Goal: Information Seeking & Learning: Learn about a topic

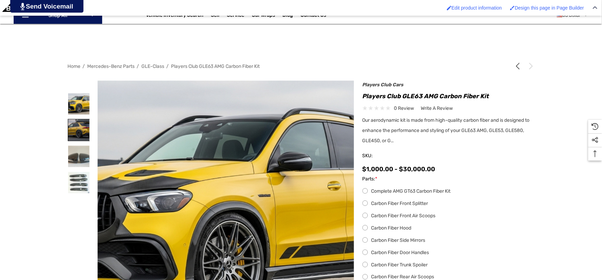
click at [84, 127] on img at bounding box center [78, 129] width 21 height 21
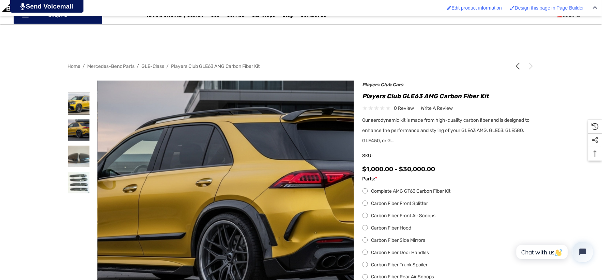
click at [88, 106] on img at bounding box center [78, 103] width 21 height 21
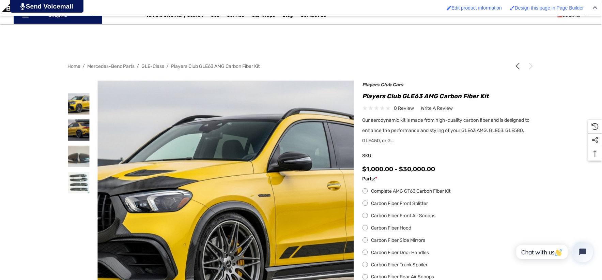
click at [367, 195] on label "Complete AMG GT63 Carbon Fiber Kit" at bounding box center [448, 191] width 172 height 8
click at [366, 205] on label "Carbon Fiber Front Splitter" at bounding box center [448, 203] width 172 height 8
click at [367, 217] on label "Carbon Fiber Front Air Scoops" at bounding box center [448, 216] width 172 height 8
click at [367, 216] on label "Carbon Fiber Front Air Scoops" at bounding box center [448, 216] width 172 height 8
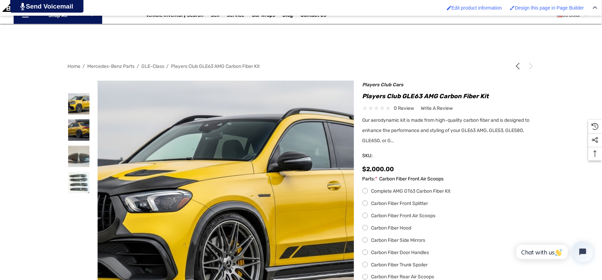
click at [367, 226] on label "Carbon Fiber Hood" at bounding box center [448, 228] width 172 height 8
click at [363, 243] on label "Carbon Fiber Side Mirrors" at bounding box center [448, 240] width 172 height 8
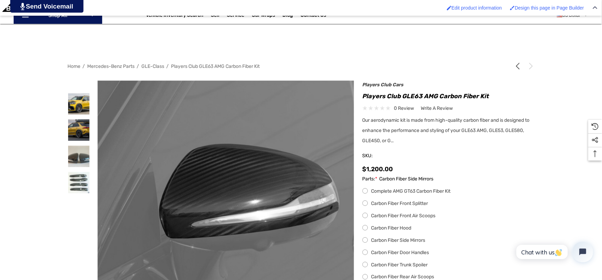
click at [362, 252] on label "Carbon Fiber Door Handles" at bounding box center [448, 252] width 172 height 8
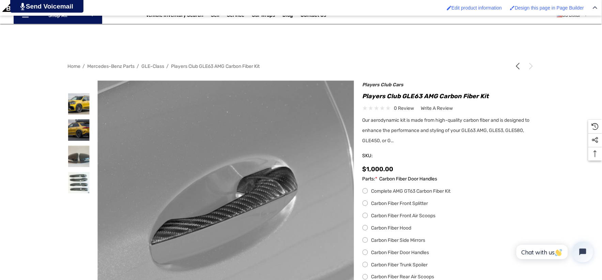
click at [366, 264] on label "Carbon Fiber Trunk Spoiler" at bounding box center [448, 265] width 172 height 8
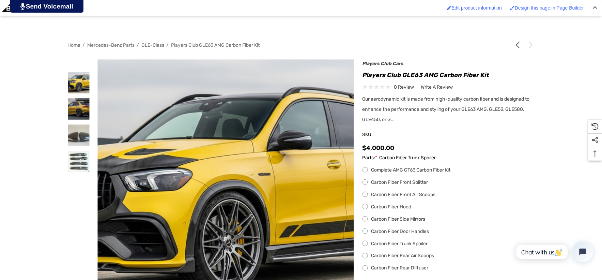
scroll to position [151, 0]
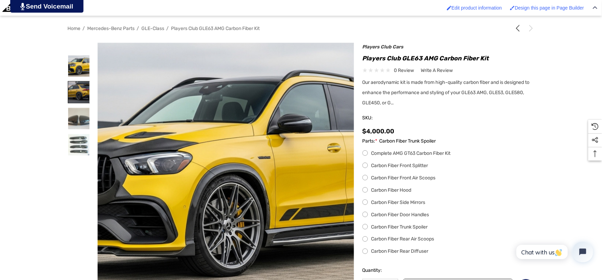
click at [68, 88] on img at bounding box center [78, 91] width 21 height 21
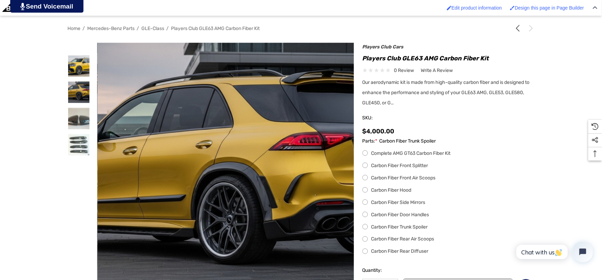
click at [366, 240] on label "Carbon Fiber Rear Air Scoops" at bounding box center [448, 239] width 172 height 8
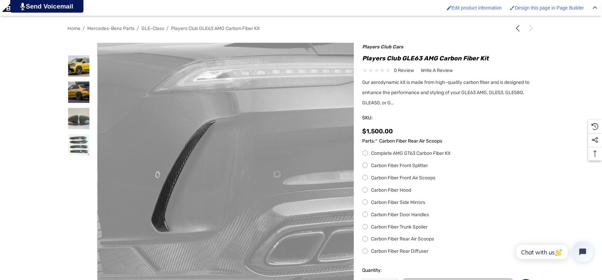
click at [364, 250] on label "Carbon Fiber Rear Diffuser" at bounding box center [448, 251] width 172 height 8
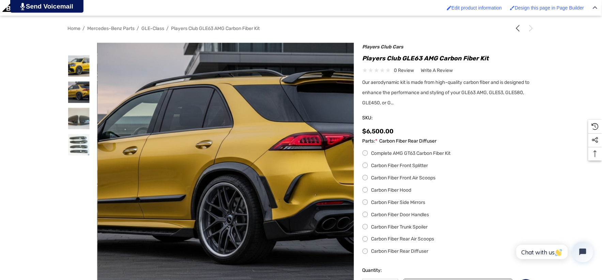
click at [367, 187] on label "Carbon Fiber Hood" at bounding box center [448, 190] width 172 height 8
click at [367, 179] on label "Carbon Fiber Front Air Scoops" at bounding box center [448, 178] width 172 height 8
click at [366, 169] on label "Carbon Fiber Front Splitter" at bounding box center [448, 165] width 172 height 8
click at [364, 199] on div "Complete AMG GT63 Carbon Fiber Kit Carbon Fiber Front Splitter Carbon Fiber Fro…" at bounding box center [448, 202] width 172 height 106
click at [365, 202] on label "Carbon Fiber Side Mirrors" at bounding box center [448, 202] width 172 height 8
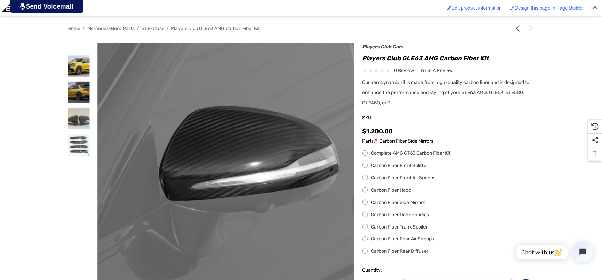
drag, startPoint x: 366, startPoint y: 216, endPoint x: 369, endPoint y: 218, distance: 3.7
click at [369, 218] on label "Carbon Fiber Door Handles" at bounding box center [448, 215] width 172 height 8
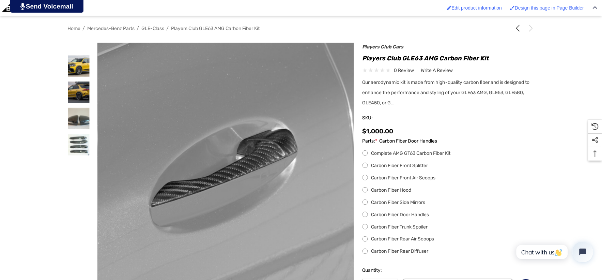
click at [366, 229] on label "Carbon Fiber Trunk Spoiler" at bounding box center [448, 227] width 172 height 8
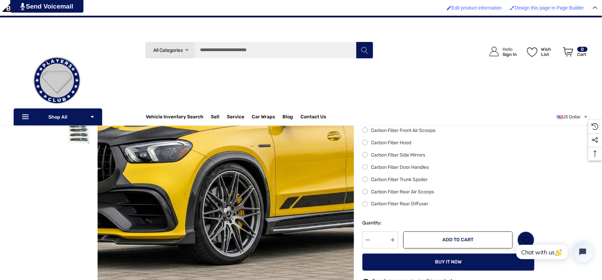
scroll to position [113, 0]
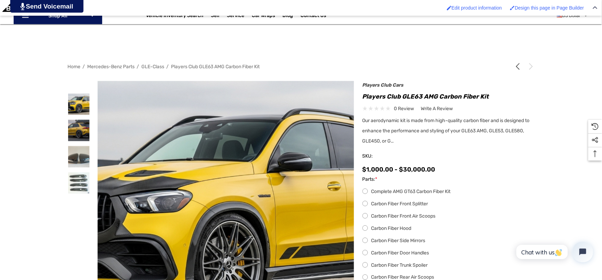
scroll to position [113, 0]
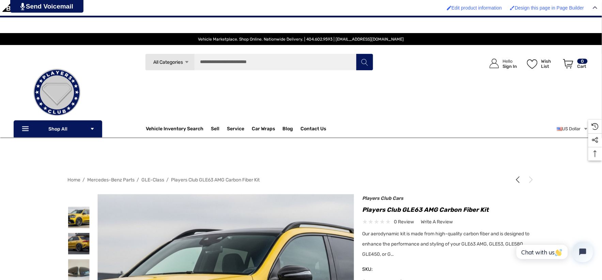
click at [246, 98] on div "Search All Categories Icon Arrow Down Icon Arrow Down Icon Arrow Up Icon Arrow …" at bounding box center [259, 89] width 292 height 73
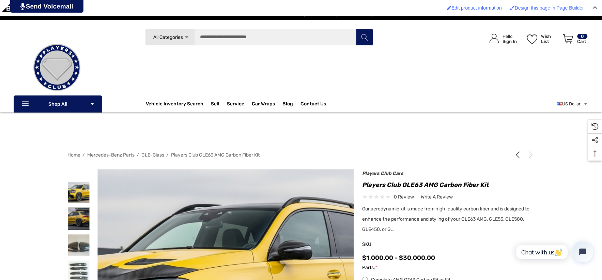
scroll to position [76, 0]
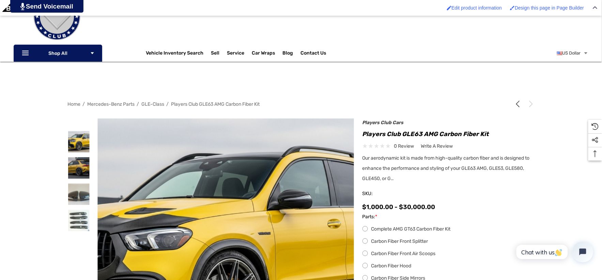
click at [363, 133] on h1 "Players Club GLE63 AMG Carbon Fiber Kit" at bounding box center [448, 133] width 172 height 11
drag, startPoint x: 363, startPoint y: 133, endPoint x: 493, endPoint y: 129, distance: 129.8
click at [493, 129] on h1 "Players Club GLE63 AMG Carbon Fiber Kit" at bounding box center [448, 133] width 172 height 11
click at [489, 133] on h1 "Players Club GLE63 AMG Carbon Fiber Kit" at bounding box center [448, 133] width 172 height 11
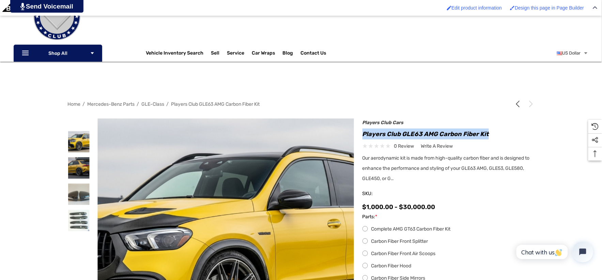
drag, startPoint x: 363, startPoint y: 134, endPoint x: 488, endPoint y: 131, distance: 124.4
click at [488, 131] on h1 "Players Club GLE63 AMG Carbon Fiber Kit" at bounding box center [448, 133] width 172 height 11
copy h1 "Players Club GLE63 AMG Carbon Fiber Kit"
click at [463, 147] on div "0 review Write a Review Write a Reviews Close × *" at bounding box center [448, 145] width 172 height 9
click at [363, 135] on h1 "Players Club GLE63 AMG Carbon Fiber Kit" at bounding box center [448, 133] width 172 height 11
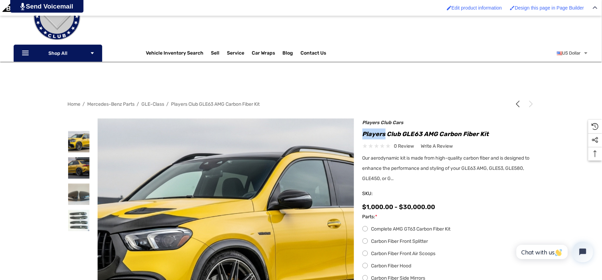
drag, startPoint x: 363, startPoint y: 135, endPoint x: 377, endPoint y: 134, distance: 14.0
click at [375, 134] on h1 "Players Club GLE63 AMG Carbon Fiber Kit" at bounding box center [448, 133] width 172 height 11
click at [449, 134] on h1 "Players Club GLE63 AMG Carbon Fiber Kit" at bounding box center [448, 133] width 172 height 11
click at [362, 135] on h1 "Players Club GLE63 AMG Carbon Fiber Kit" at bounding box center [448, 133] width 172 height 11
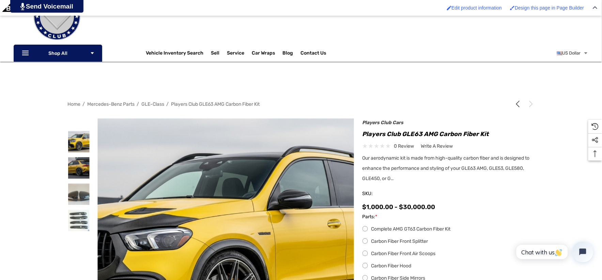
click at [363, 134] on h1 "Players Club GLE63 AMG Carbon Fiber Kit" at bounding box center [448, 133] width 172 height 11
drag, startPoint x: 363, startPoint y: 134, endPoint x: 490, endPoint y: 134, distance: 126.4
click at [490, 134] on h1 "Players Club GLE63 AMG Carbon Fiber Kit" at bounding box center [448, 133] width 172 height 11
copy h1 "Players Club GLE63 AMG Carbon Fiber Kit"
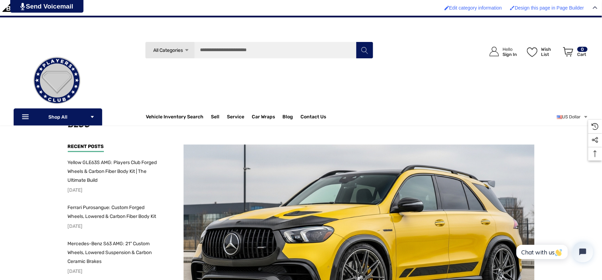
scroll to position [38, 0]
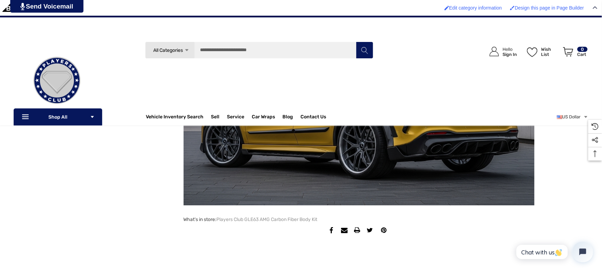
scroll to position [492, 0]
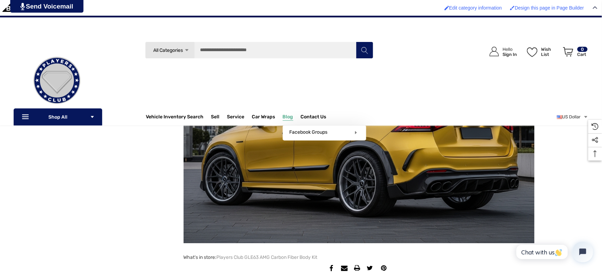
click at [284, 116] on span "Blog" at bounding box center [288, 117] width 11 height 7
